Goal: Register for event/course

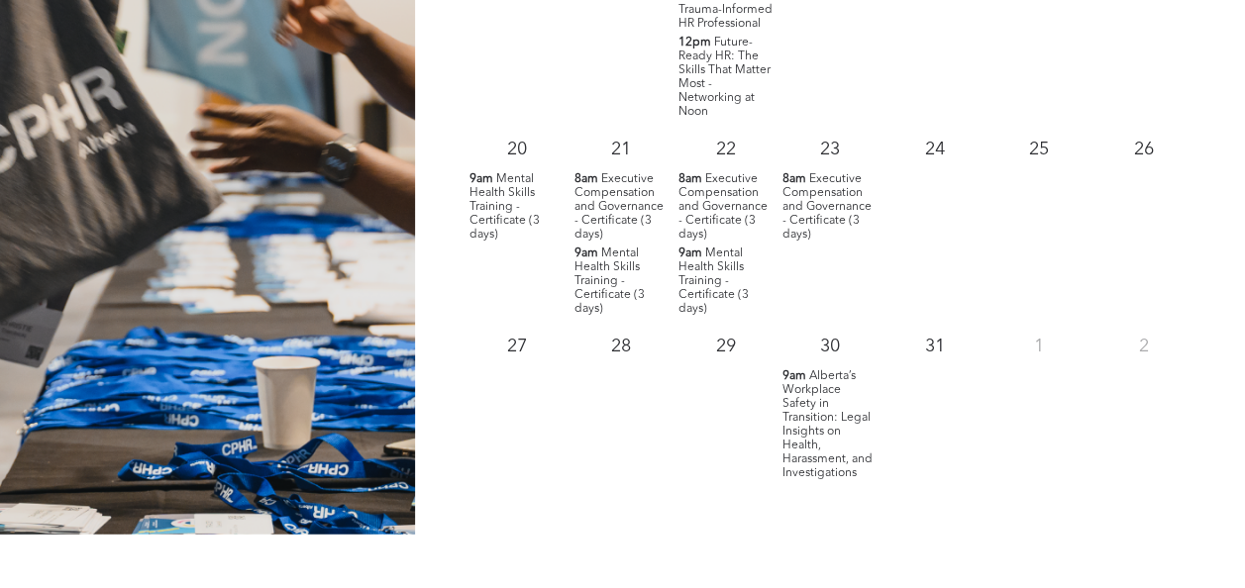
scroll to position [2195, 0]
click at [851, 400] on span "Alberta’s Workplace Safety in Transition: Legal Insights on Health, Harassment,…" at bounding box center [827, 425] width 90 height 109
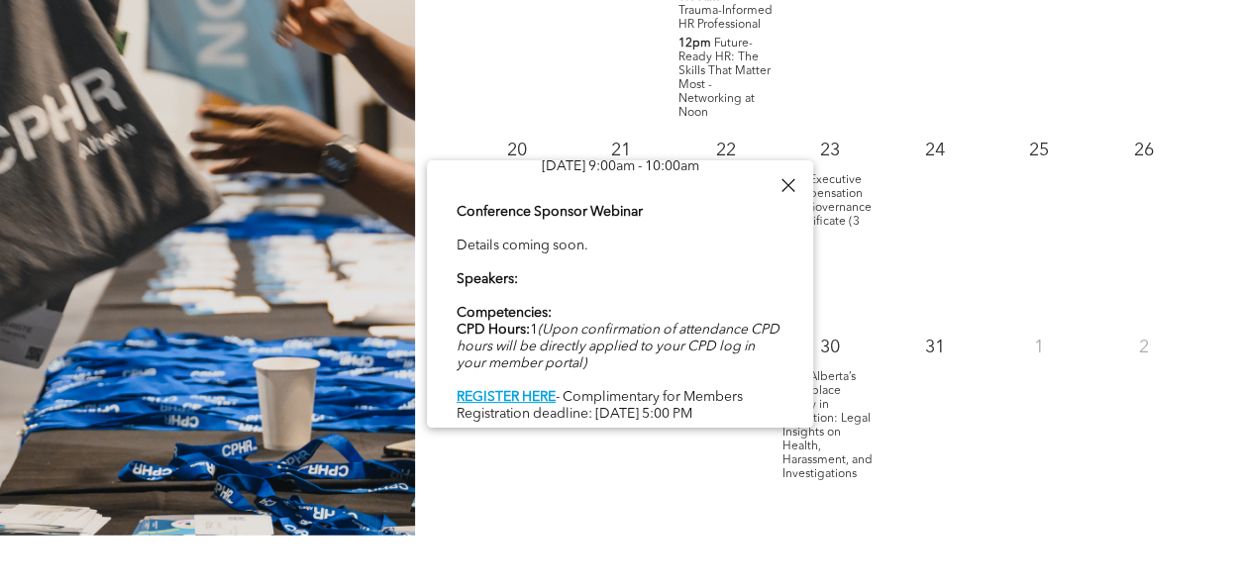
scroll to position [77, 0]
click at [515, 398] on b "REGISTER HERE" at bounding box center [506, 397] width 99 height 14
click at [911, 384] on div "31" at bounding box center [934, 404] width 104 height 164
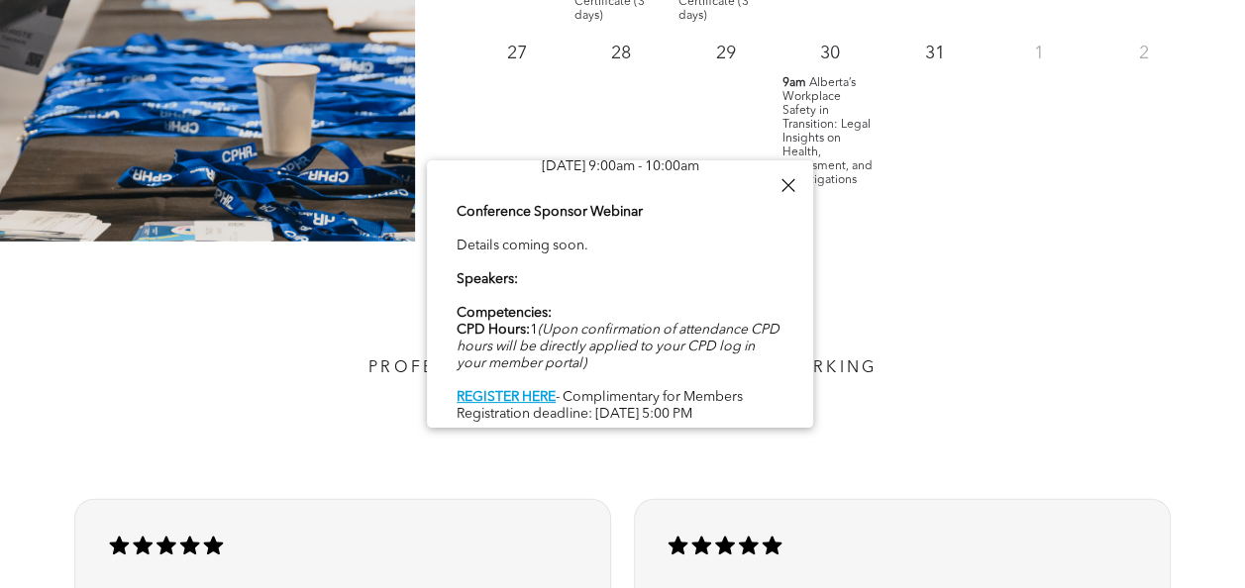
scroll to position [2488, 0]
click at [791, 184] on div at bounding box center [787, 185] width 27 height 27
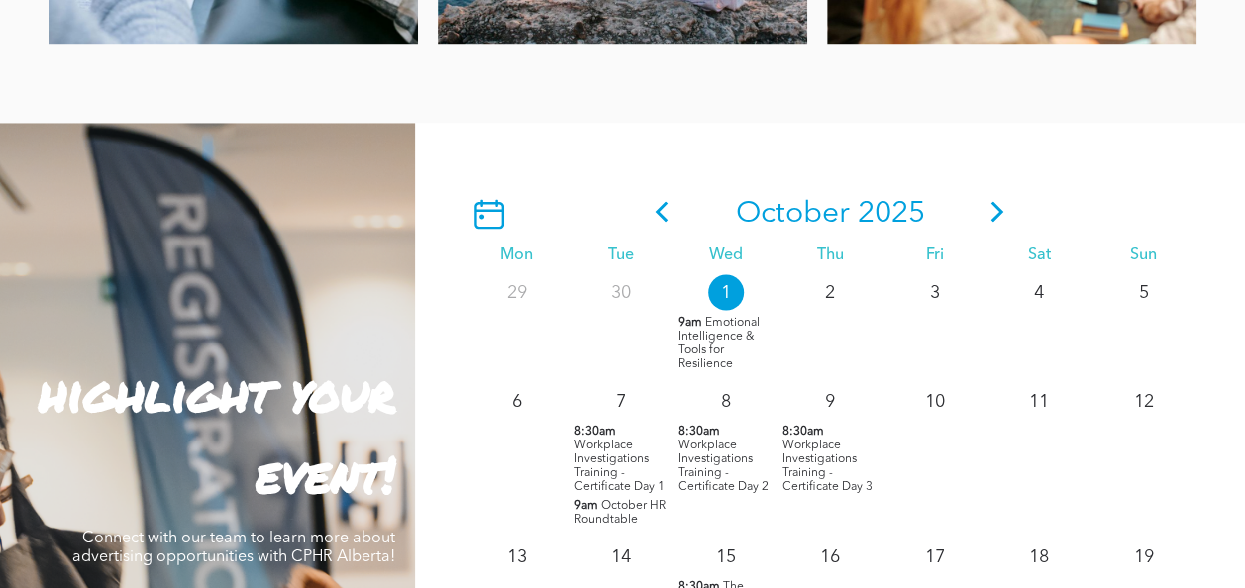
scroll to position [1587, 0]
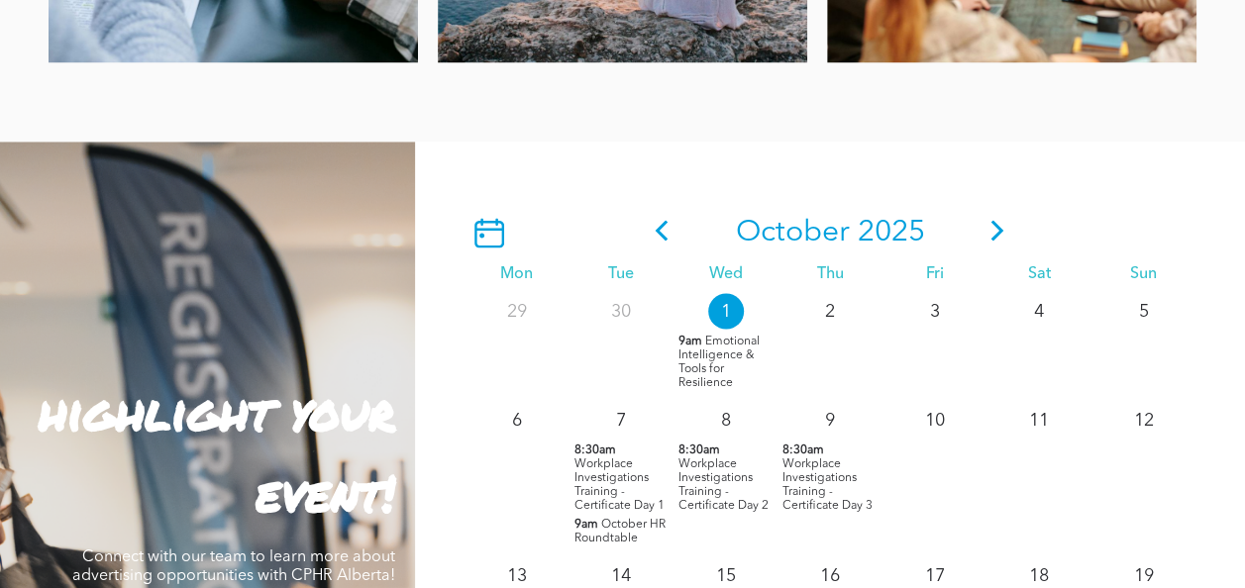
click at [1000, 235] on icon at bounding box center [997, 230] width 13 height 21
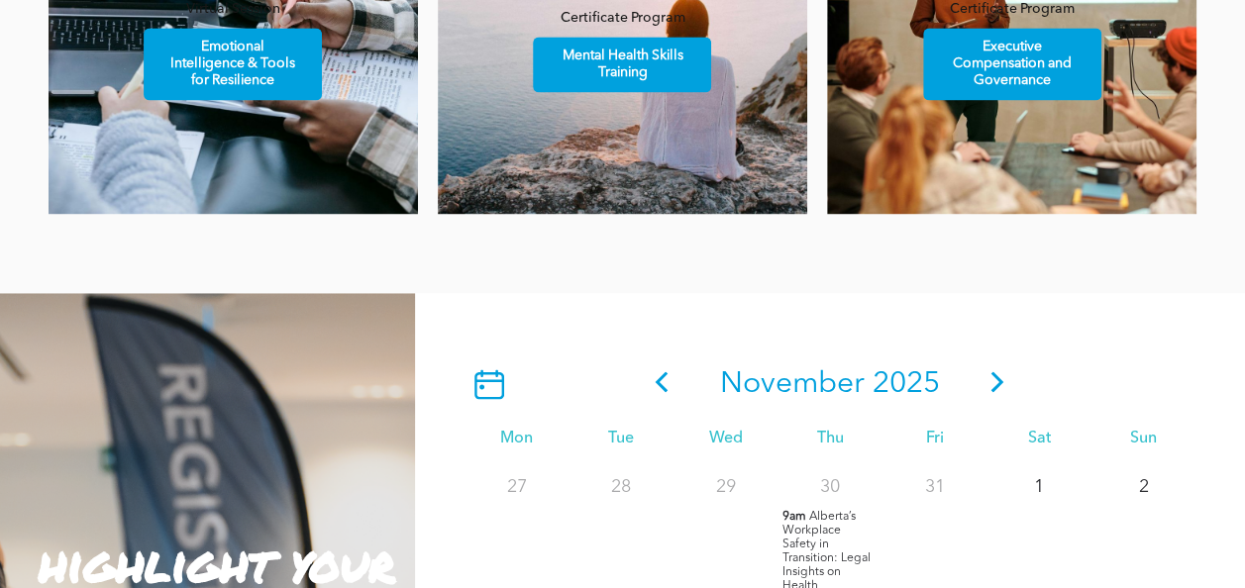
scroll to position [1437, 0]
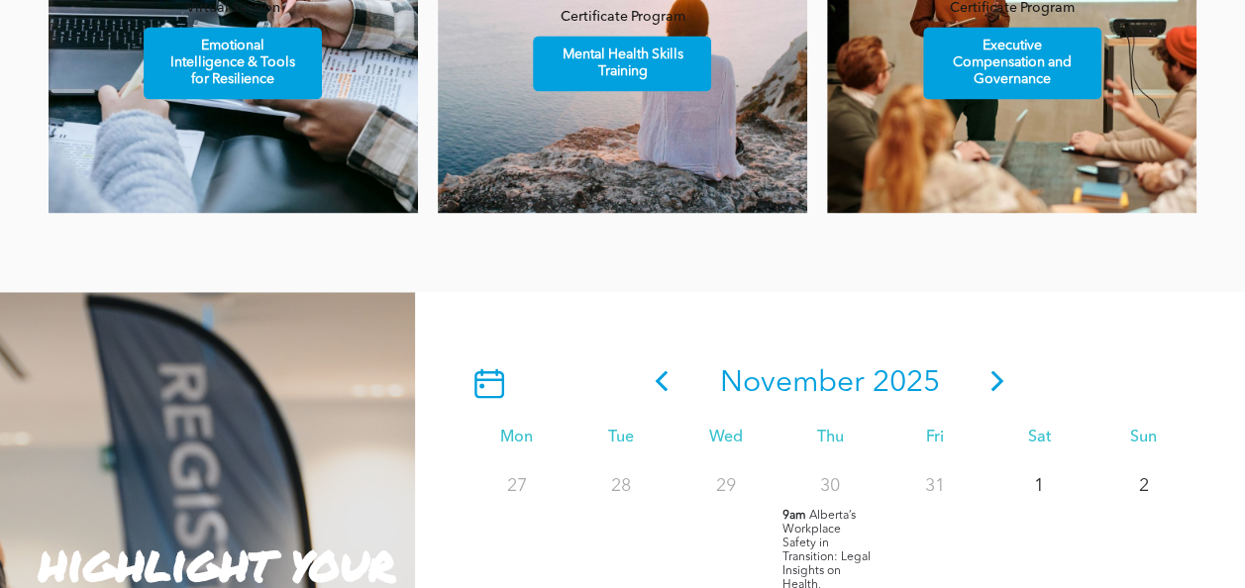
click at [1004, 378] on icon at bounding box center [997, 380] width 30 height 21
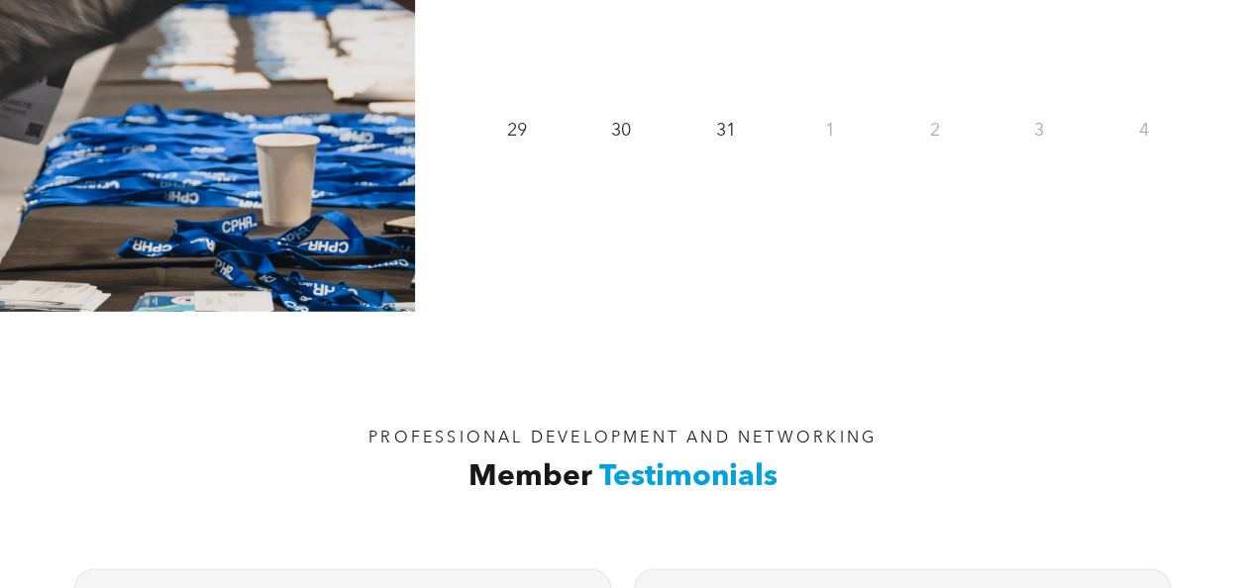
scroll to position [2127, 0]
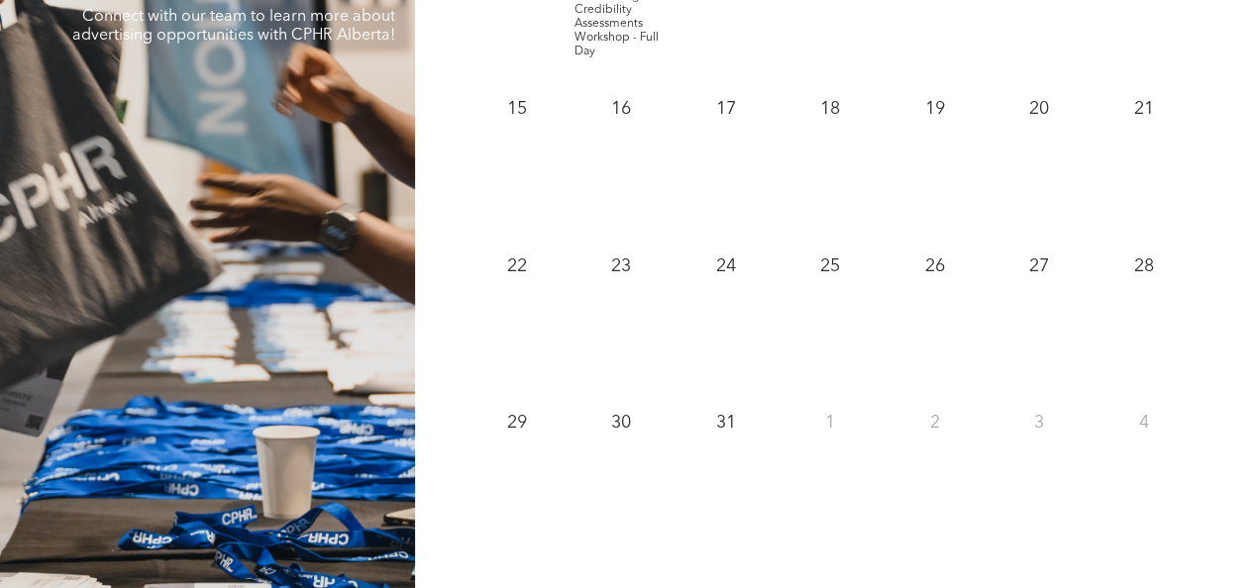
click at [620, 39] on span "Conducting Credibility Assessments Workshop - Full Day" at bounding box center [615, 23] width 84 height 67
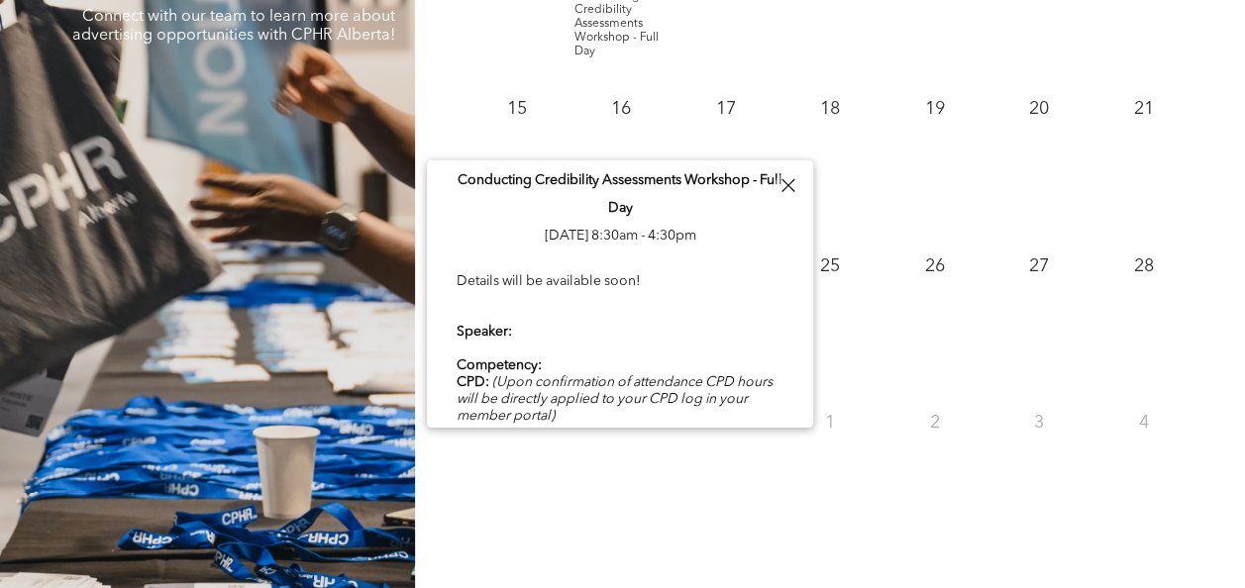
scroll to position [0, 0]
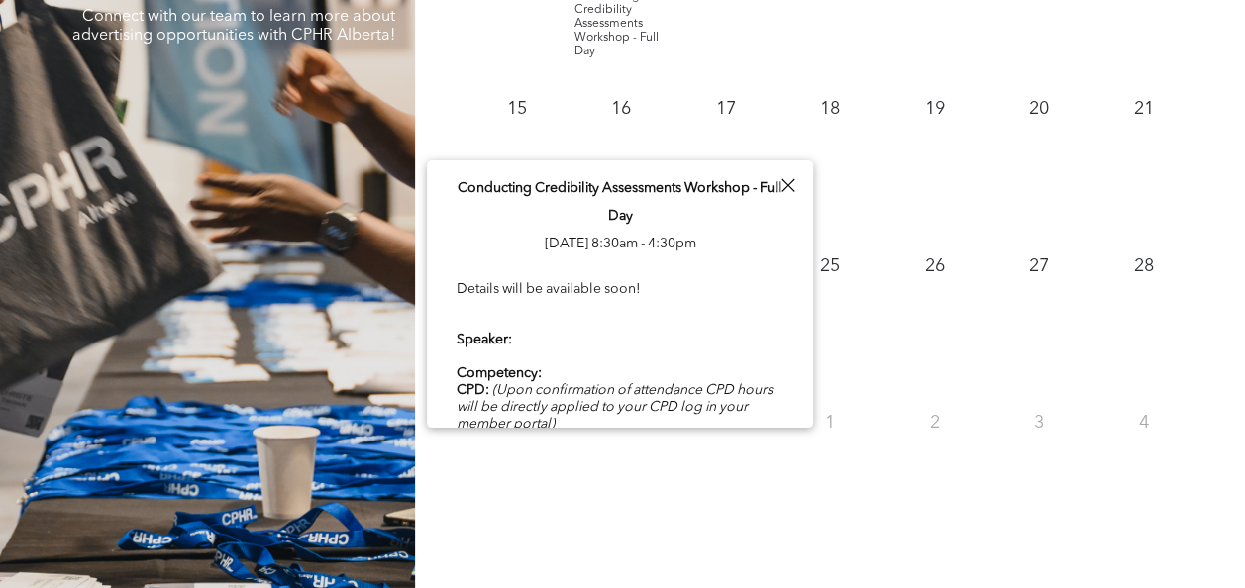
click at [933, 380] on div "26" at bounding box center [934, 319] width 104 height 157
click at [794, 189] on div at bounding box center [787, 185] width 27 height 27
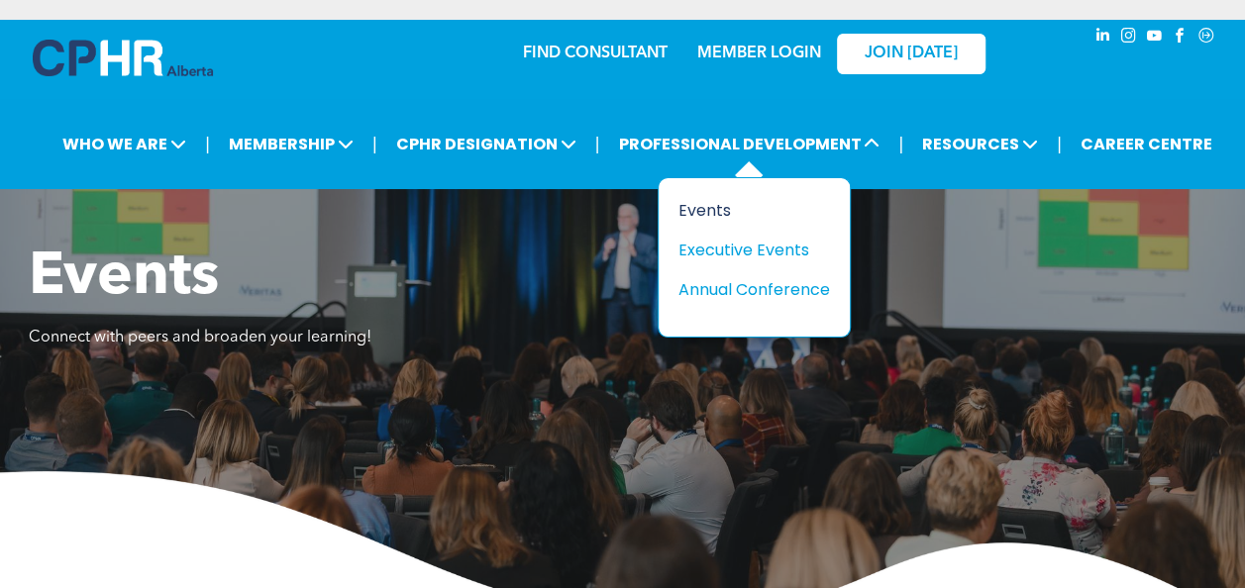
click at [693, 212] on div "Events" at bounding box center [746, 210] width 137 height 25
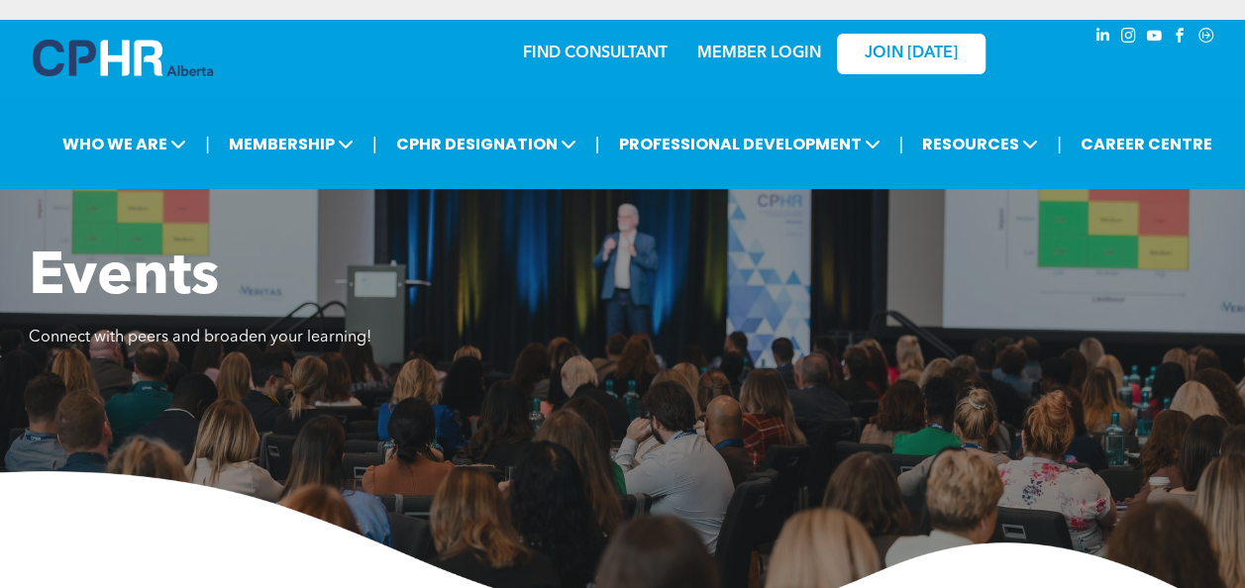
click at [735, 55] on link "MEMBER LOGIN" at bounding box center [759, 54] width 124 height 16
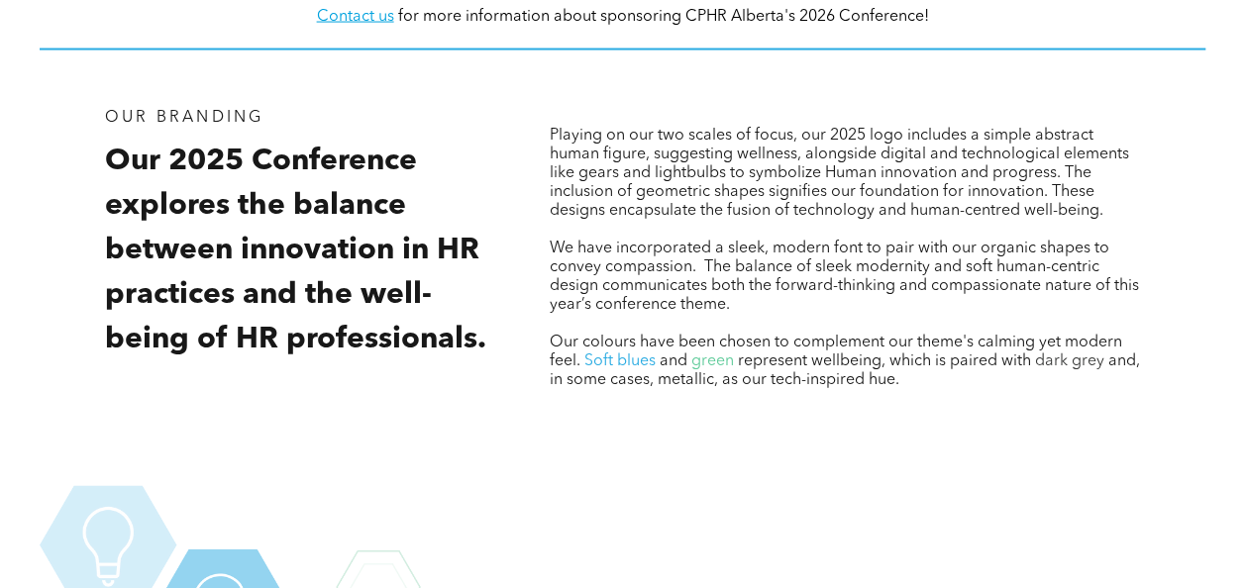
scroll to position [2073, 0]
click at [903, 392] on div at bounding box center [845, 417] width 590 height 50
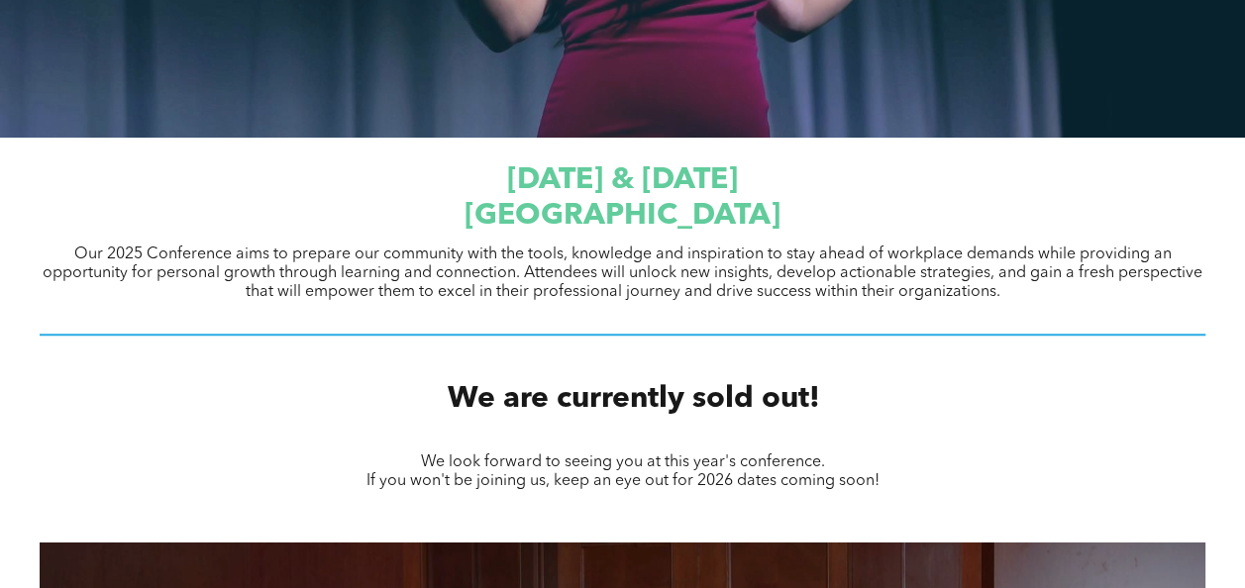
scroll to position [0, 0]
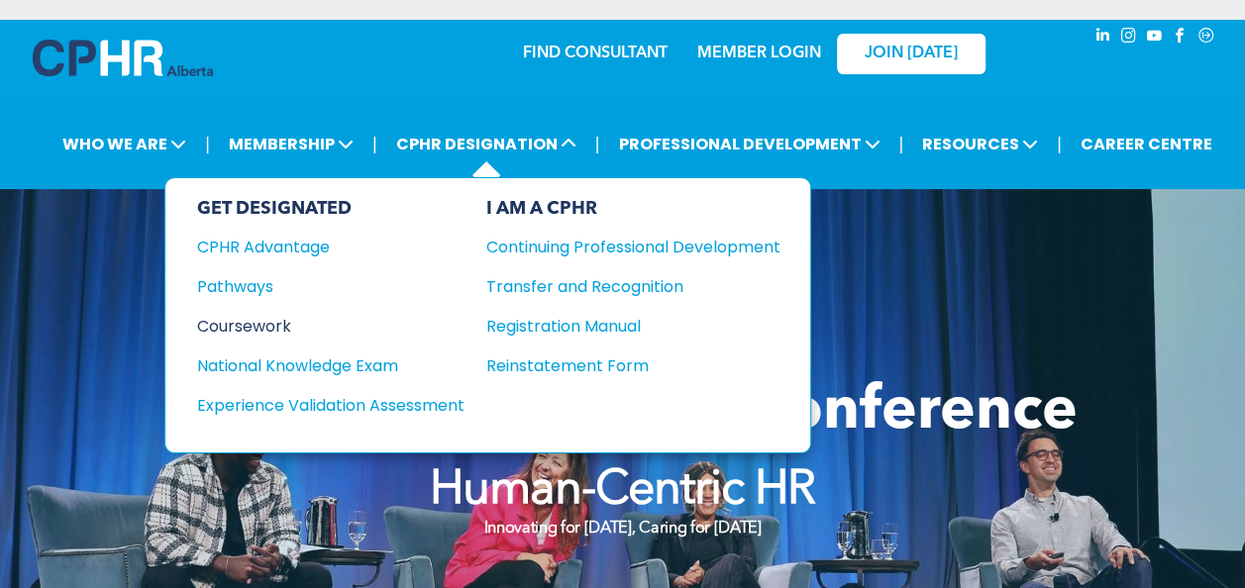
click at [249, 323] on div "Coursework" at bounding box center [317, 326] width 241 height 25
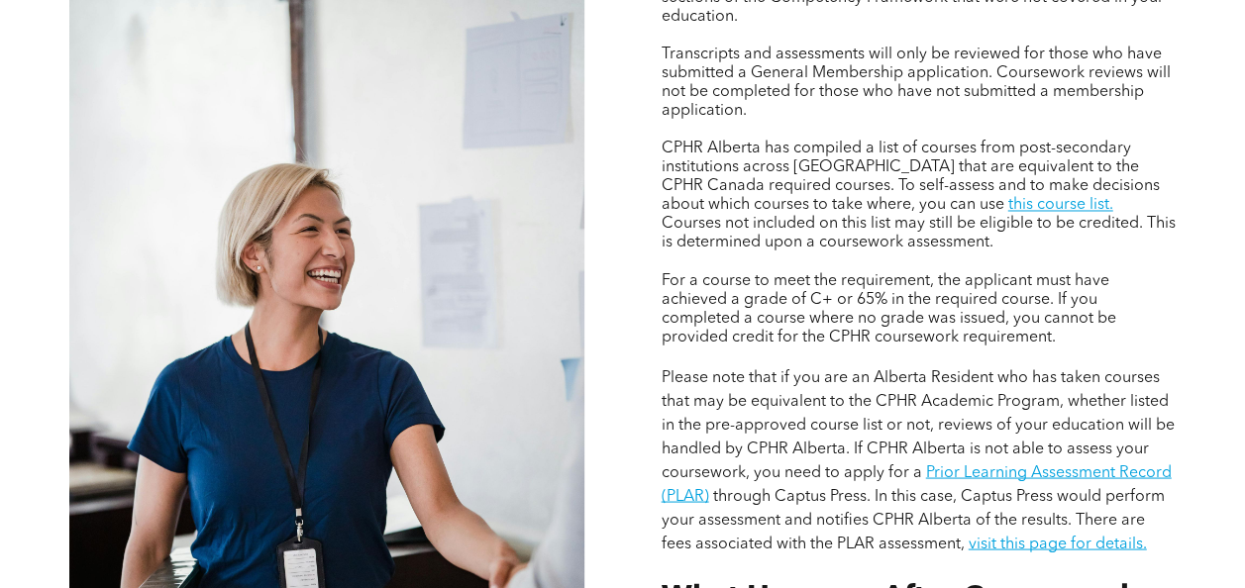
scroll to position [1596, 0]
